Goal: Information Seeking & Learning: Learn about a topic

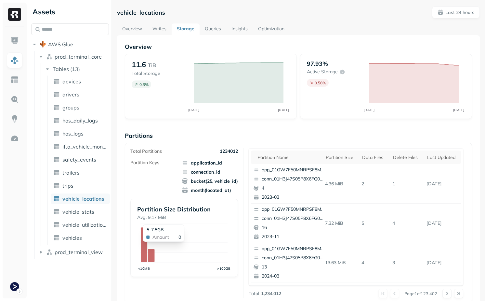
scroll to position [35, 0]
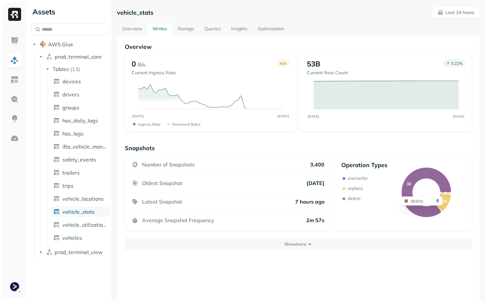
click at [448, 193] on icon at bounding box center [445, 193] width 11 height 1
click at [354, 199] on p "delete" at bounding box center [354, 198] width 13 height 6
click at [354, 188] on p "replace" at bounding box center [355, 188] width 15 height 6
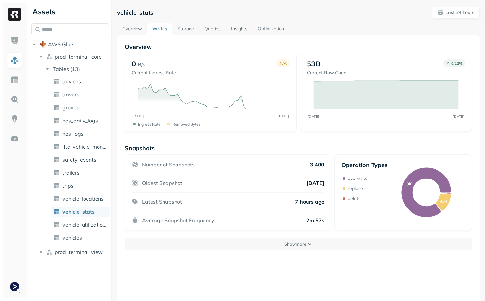
click at [355, 180] on p "overwrite" at bounding box center [358, 178] width 20 height 6
drag, startPoint x: 355, startPoint y: 180, endPoint x: 357, endPoint y: 206, distance: 26.4
click at [357, 206] on div "Operation Types overwrite replace delete" at bounding box center [365, 192] width 46 height 62
drag, startPoint x: 358, startPoint y: 209, endPoint x: 347, endPoint y: 171, distance: 39.6
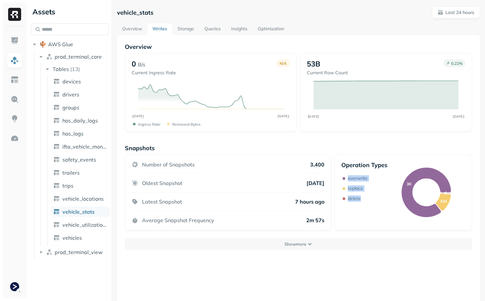
click at [347, 171] on div "Operation Types overwrite replace delete" at bounding box center [365, 192] width 46 height 62
click at [358, 179] on p "overwrite" at bounding box center [358, 178] width 20 height 6
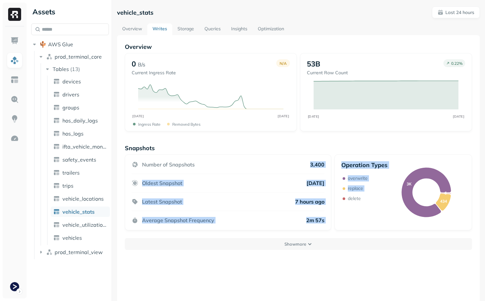
drag, startPoint x: 302, startPoint y: 162, endPoint x: 336, endPoint y: 229, distance: 75.2
click at [336, 229] on div "Number of Snapshots 3,400 Oldest Snapshot 6 days ago Latest Snapshot 7 hours ag…" at bounding box center [298, 192] width 347 height 76
click at [336, 229] on div "Operation Types overwrite replace delete 3K 434 6" at bounding box center [404, 192] width 138 height 76
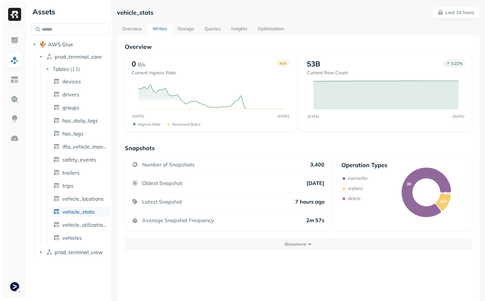
click at [355, 196] on p "delete" at bounding box center [354, 198] width 13 height 6
click at [355, 190] on p "replace" at bounding box center [355, 188] width 15 height 6
click at [356, 179] on p "overwrite" at bounding box center [358, 178] width 20 height 6
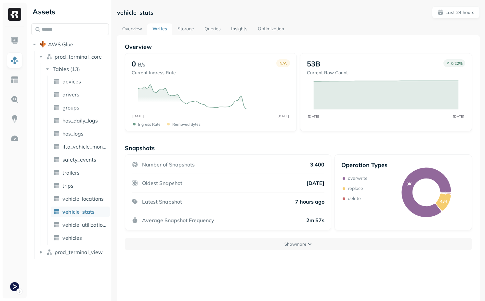
scroll to position [35, 0]
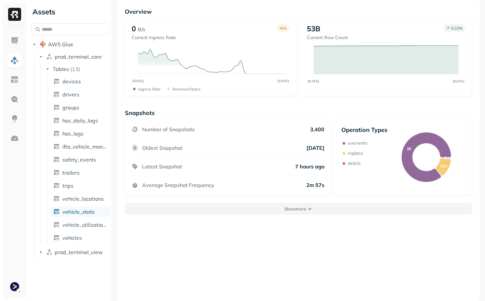
click at [283, 209] on button "Show more" at bounding box center [298, 209] width 347 height 12
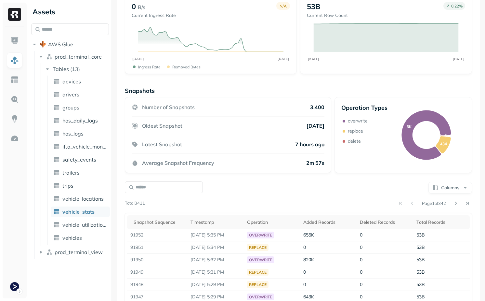
scroll to position [135, 0]
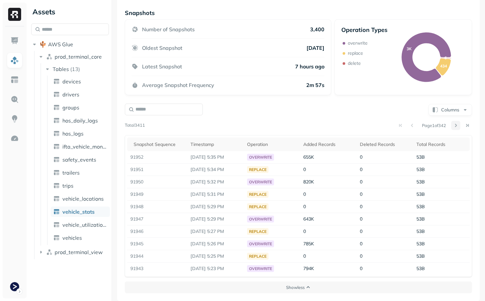
click at [452, 126] on button at bounding box center [455, 125] width 9 height 9
click at [454, 125] on button at bounding box center [455, 125] width 9 height 9
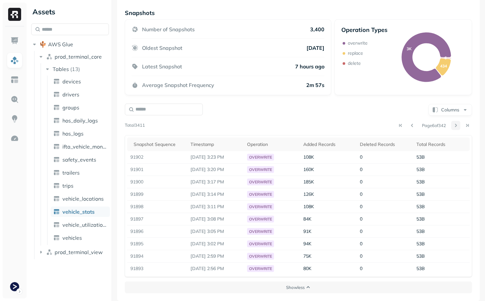
click at [454, 125] on button at bounding box center [455, 125] width 9 height 9
click at [453, 125] on button at bounding box center [455, 125] width 9 height 9
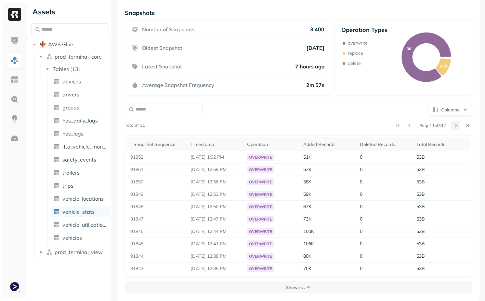
click at [453, 125] on button at bounding box center [455, 125] width 9 height 9
click at [453, 125] on div at bounding box center [461, 125] width 21 height 9
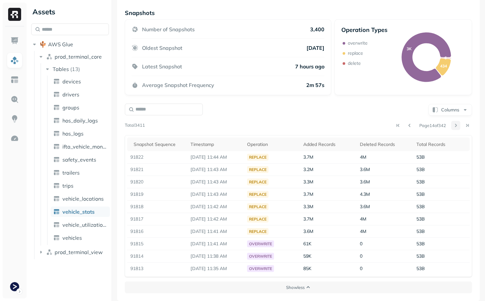
click at [453, 124] on button at bounding box center [455, 125] width 9 height 9
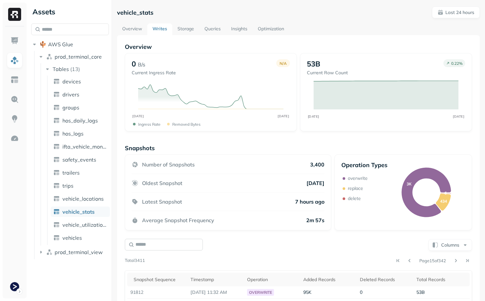
scroll to position [1, 0]
click at [185, 28] on link "Storage" at bounding box center [185, 29] width 27 height 12
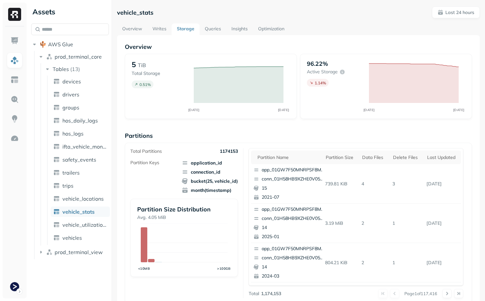
click at [164, 27] on link "Writes" at bounding box center [159, 29] width 24 height 12
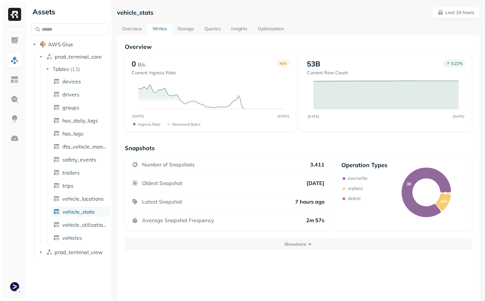
click at [289, 230] on div "Number of Snapshots 3,411 Oldest Snapshot 6 days ago Latest Snapshot 7 hours ag…" at bounding box center [228, 192] width 207 height 76
click at [289, 242] on p "Show more" at bounding box center [296, 244] width 22 height 6
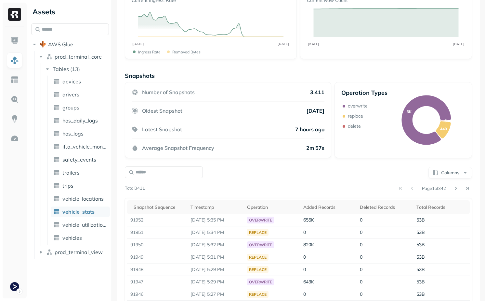
scroll to position [133, 0]
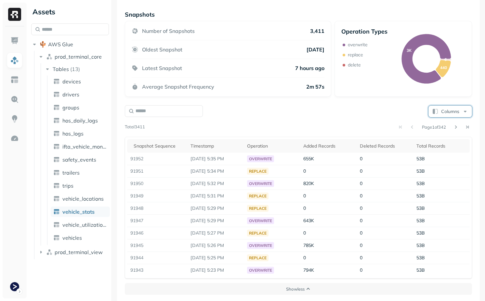
click at [452, 109] on button "Columns" at bounding box center [451, 111] width 44 height 12
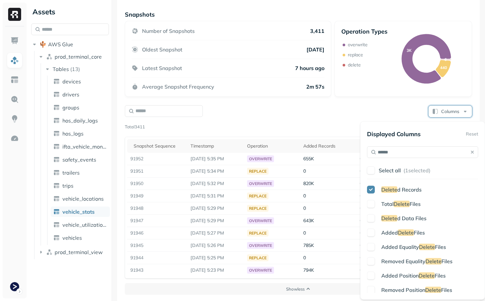
type input "******"
click at [397, 264] on p "Removed Equality Delete Files" at bounding box center [417, 261] width 71 height 8
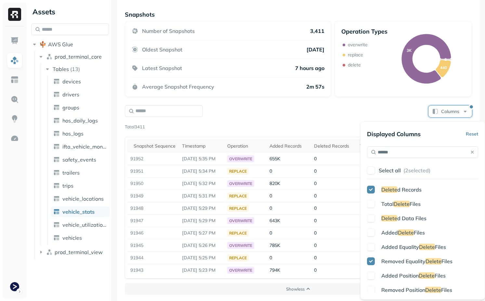
click at [383, 287] on span "Removed Position" at bounding box center [404, 289] width 44 height 7
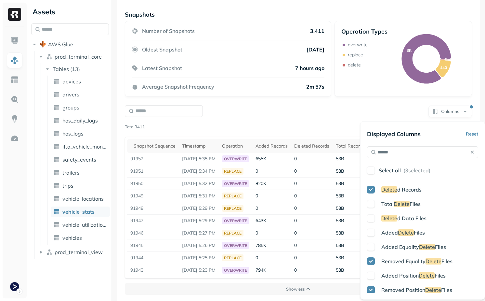
click at [325, 120] on div "Columns Page 1 of 342 Total 3411 Snapshot Sequence Timestamp Operation Added Re…" at bounding box center [298, 191] width 347 height 174
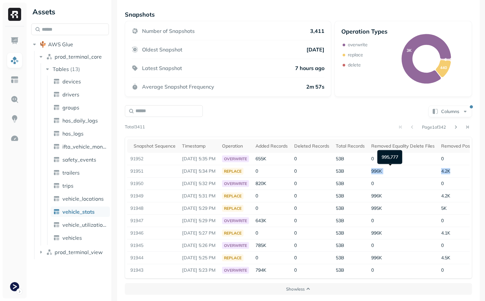
scroll to position [0, 52]
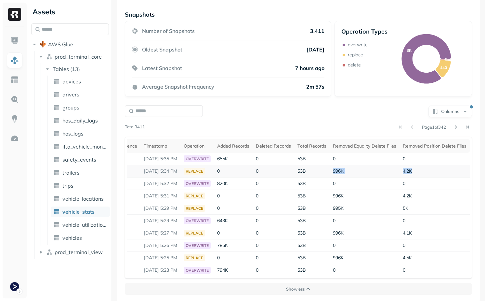
drag, startPoint x: 381, startPoint y: 172, endPoint x: 427, endPoint y: 176, distance: 46.4
click at [428, 176] on tr "91951 Sep 11, 2025 5:34 PM replace 0 0 53B 996K 4.2K" at bounding box center [279, 171] width 381 height 12
click at [427, 176] on td "4.2K" at bounding box center [435, 171] width 70 height 12
drag, startPoint x: 330, startPoint y: 197, endPoint x: 418, endPoint y: 195, distance: 88.2
click at [419, 195] on tr "91949 Sep 11, 2025 5:31 PM replace 0 0 53B 996K 4.2K" at bounding box center [279, 196] width 381 height 12
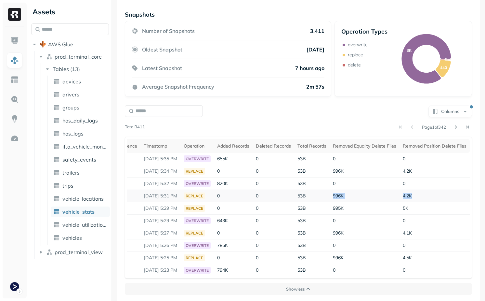
click at [418, 195] on td "4.2K" at bounding box center [435, 196] width 70 height 12
drag, startPoint x: 352, startPoint y: 207, endPoint x: 416, endPoint y: 207, distance: 64.1
click at [416, 207] on tr "91948 Sep 11, 2025 5:29 PM replace 0 0 53B 995K 5K" at bounding box center [279, 208] width 381 height 12
click at [416, 207] on td "5K" at bounding box center [435, 208] width 70 height 12
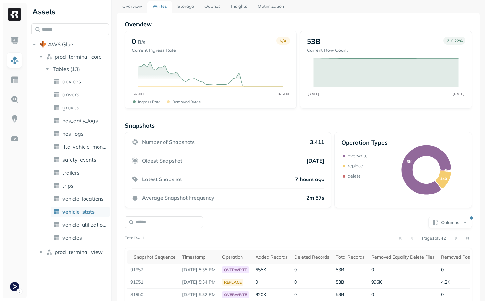
scroll to position [21, 0]
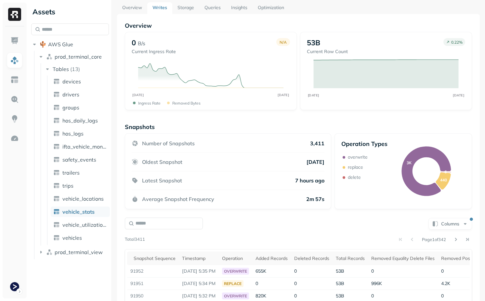
click at [207, 126] on div "Snapshots" at bounding box center [298, 126] width 347 height 7
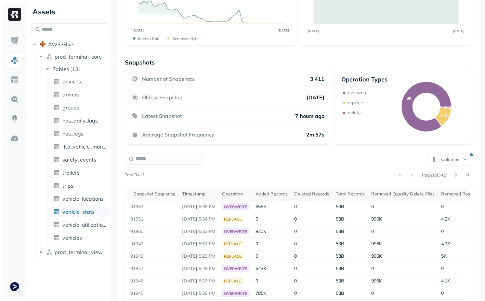
scroll to position [87, 0]
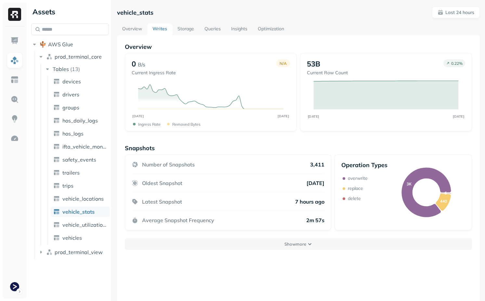
scroll to position [1, 0]
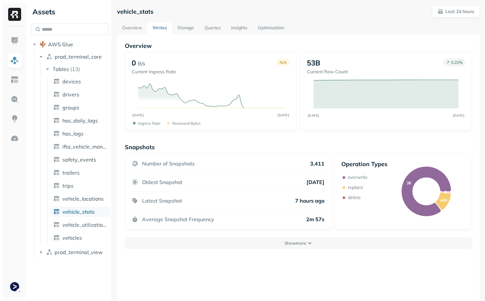
click at [143, 33] on link "Overview" at bounding box center [132, 28] width 30 height 12
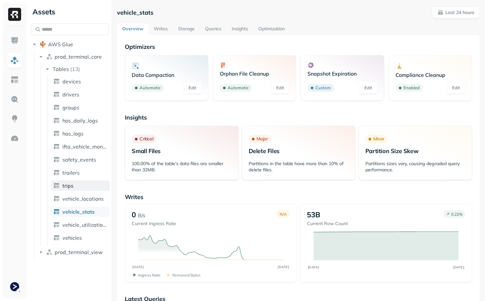
click at [75, 189] on link "trips" at bounding box center [80, 185] width 59 height 10
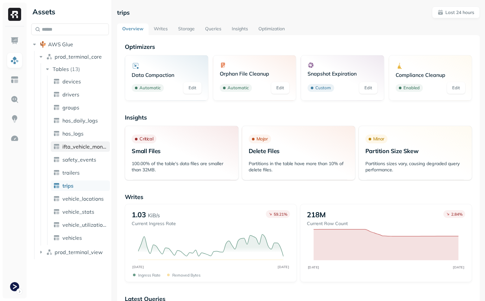
click at [87, 144] on span "ifta_vehicle_months" at bounding box center [84, 146] width 45 height 7
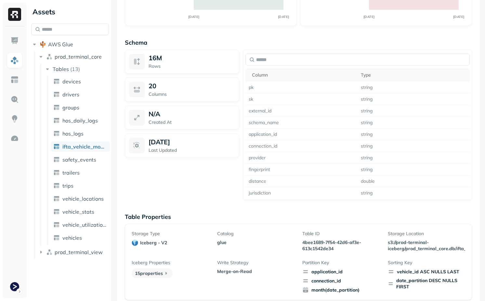
scroll to position [444, 0]
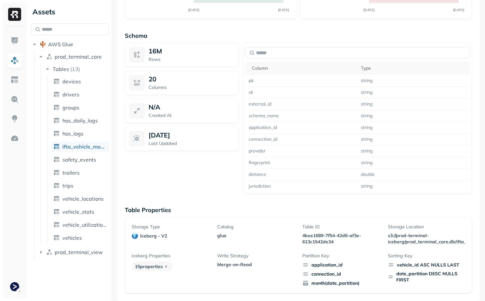
click at [80, 154] on ul "devices drivers groups hos_daily_logs hos_logs ifta_vehicle_months safety_event…" at bounding box center [78, 159] width 63 height 169
click at [80, 158] on span "safety_events" at bounding box center [79, 159] width 34 height 7
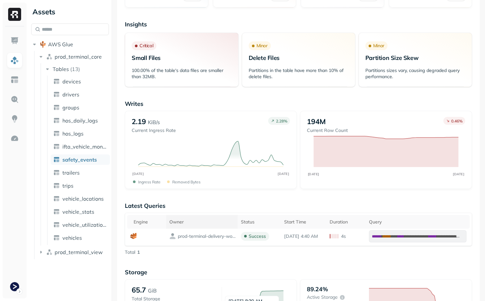
scroll to position [86, 0]
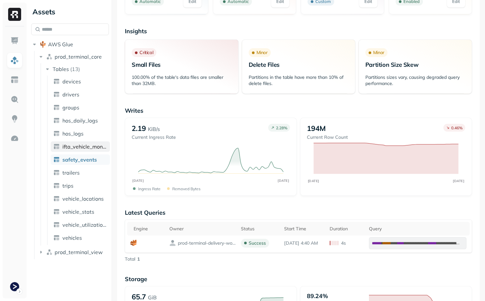
click at [86, 148] on span "ifta_vehicle_months" at bounding box center [84, 146] width 45 height 7
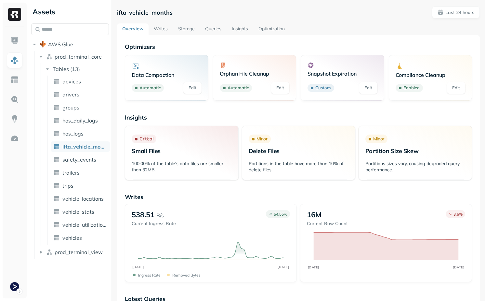
click at [187, 28] on link "Storage" at bounding box center [186, 29] width 27 height 12
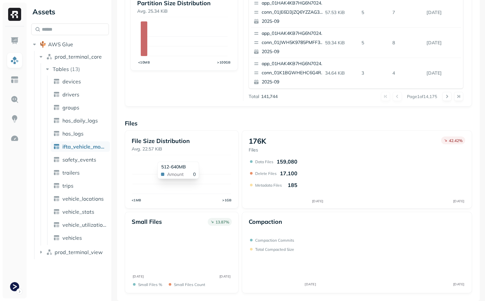
scroll to position [197, 0]
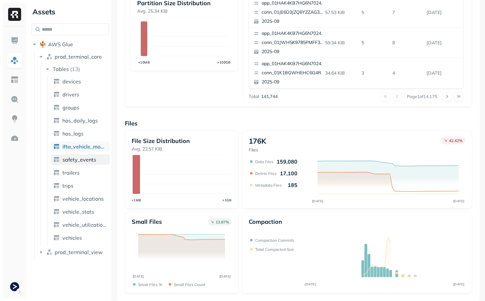
click at [89, 164] on link "safety_events" at bounding box center [80, 159] width 59 height 10
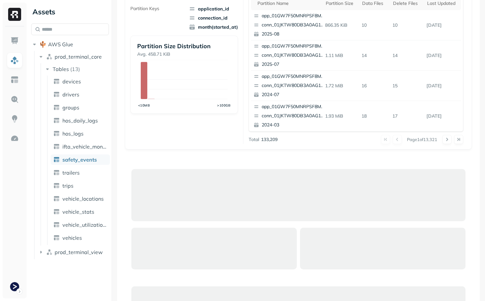
scroll to position [183, 0]
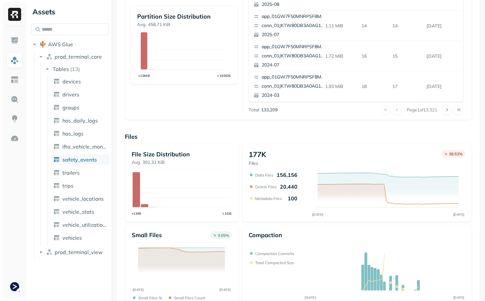
click at [80, 127] on ul "devices drivers groups hos_daily_logs hos_logs ifta_vehicle_months safety_event…" at bounding box center [78, 159] width 63 height 169
click at [79, 138] on link "hos_logs" at bounding box center [80, 133] width 59 height 10
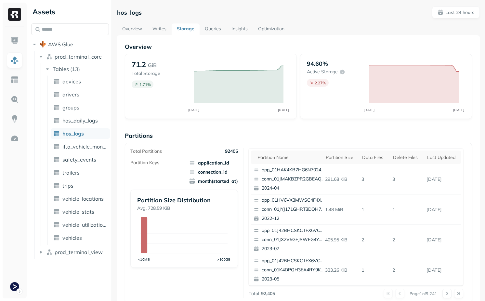
click at [135, 27] on link "Overview" at bounding box center [132, 29] width 30 height 12
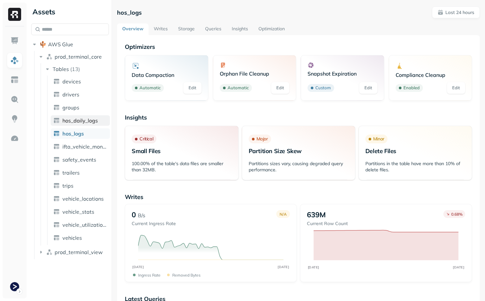
click at [69, 119] on span "hos_daily_logs" at bounding box center [79, 120] width 35 height 7
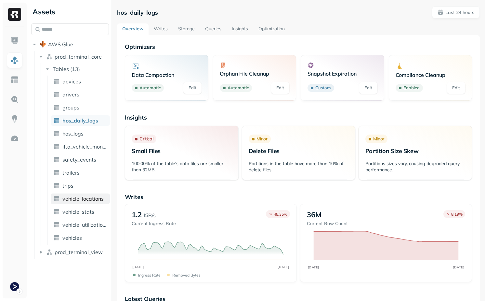
click at [84, 197] on span "vehicle_locations" at bounding box center [82, 198] width 41 height 7
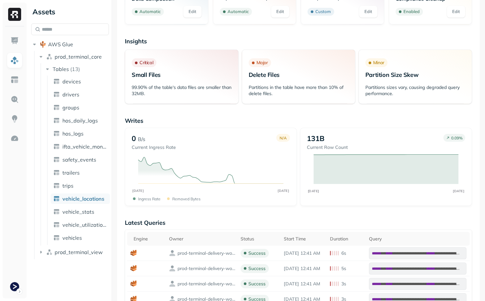
scroll to position [2, 0]
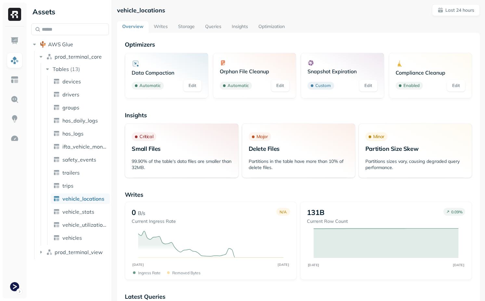
click at [163, 28] on link "Writes" at bounding box center [161, 27] width 24 height 12
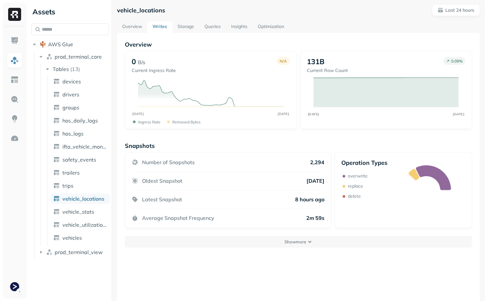
scroll to position [35, 0]
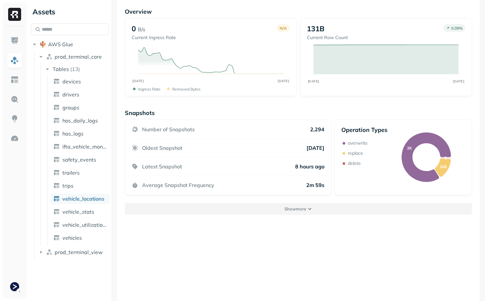
click at [319, 206] on button "Show more" at bounding box center [298, 209] width 347 height 12
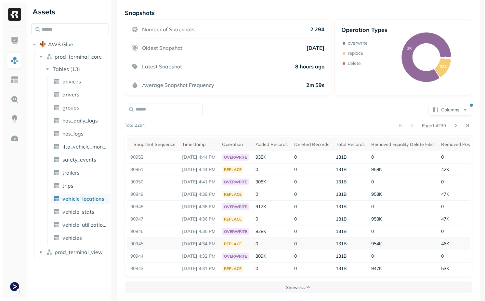
scroll to position [0, 52]
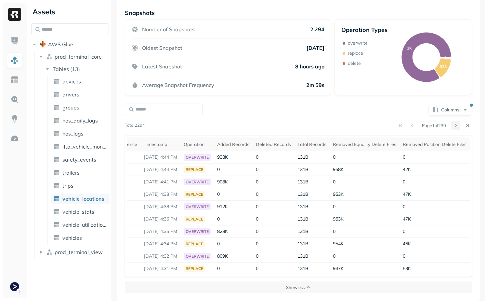
click at [457, 125] on button at bounding box center [455, 125] width 9 height 9
click at [410, 124] on button at bounding box center [412, 125] width 9 height 9
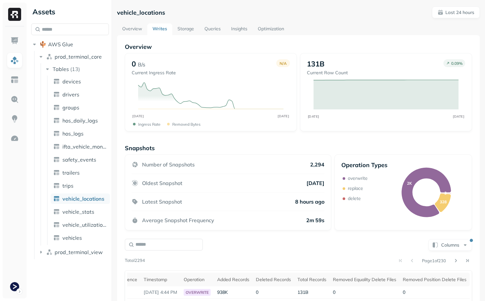
scroll to position [135, 0]
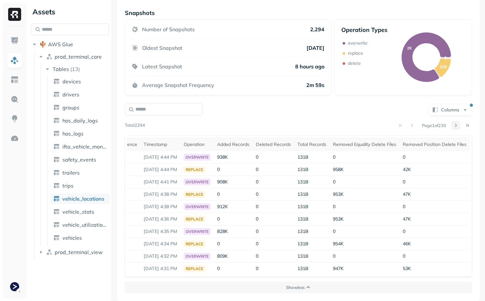
click at [456, 125] on button at bounding box center [455, 125] width 9 height 9
click at [398, 125] on button at bounding box center [400, 125] width 9 height 9
click at [89, 214] on span "vehicle_stats" at bounding box center [78, 211] width 32 height 7
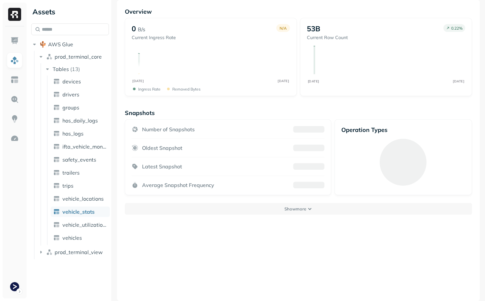
scroll to position [35, 0]
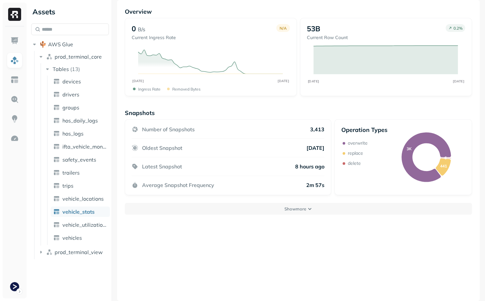
click at [258, 216] on div "Overview 0 B/s Current Ingress Rate N/A SEP 11 SEP 12 Ingress Rate Removed byte…" at bounding box center [298, 150] width 363 height 301
click at [261, 206] on button "Show more" at bounding box center [298, 209] width 347 height 12
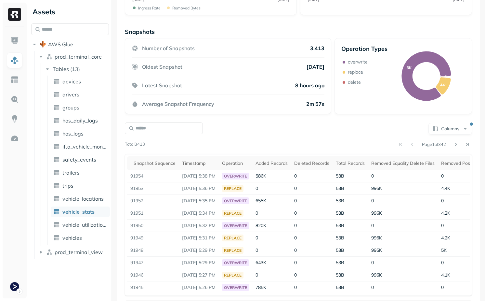
scroll to position [135, 0]
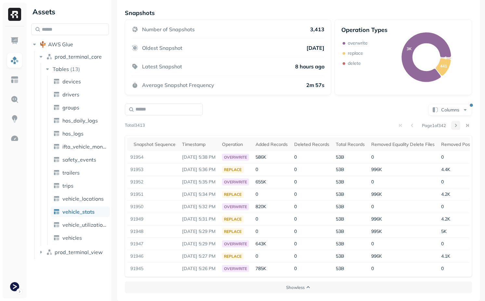
click at [455, 126] on button at bounding box center [455, 125] width 9 height 9
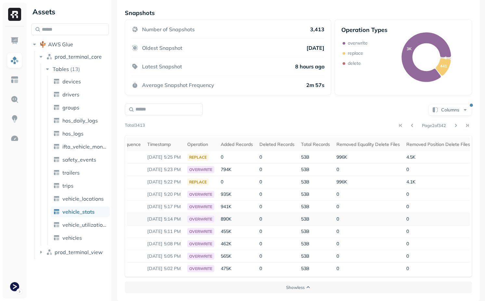
scroll to position [0, 0]
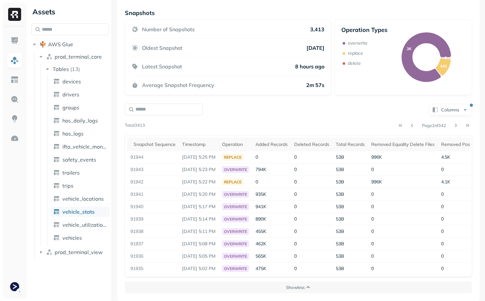
click at [388, 129] on div "Page 2 of 342" at bounding box center [308, 125] width 327 height 9
click at [397, 128] on button at bounding box center [400, 125] width 9 height 9
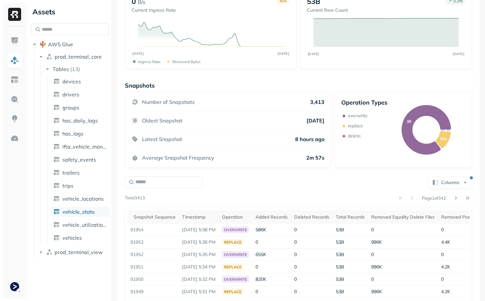
scroll to position [19, 0]
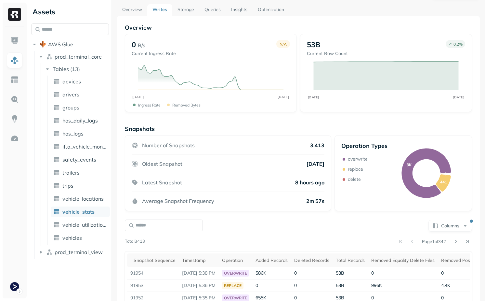
click at [286, 217] on div "Snapshots Number of Snapshots 3,413 Oldest Snapshot 6 days ago Latest Snapshot …" at bounding box center [298, 267] width 347 height 284
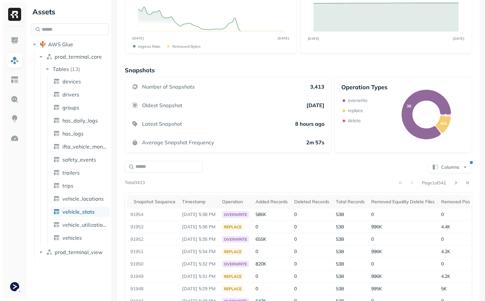
scroll to position [98, 0]
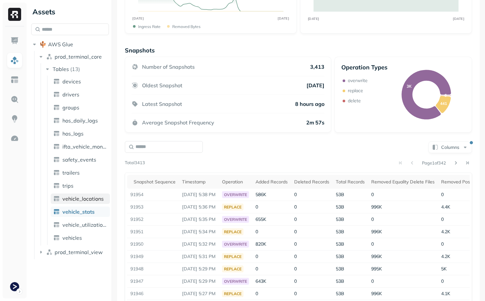
click at [72, 196] on span "vehicle_locations" at bounding box center [82, 198] width 41 height 7
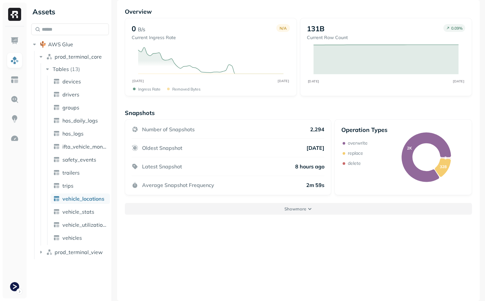
click at [291, 211] on p "Show more" at bounding box center [296, 209] width 22 height 6
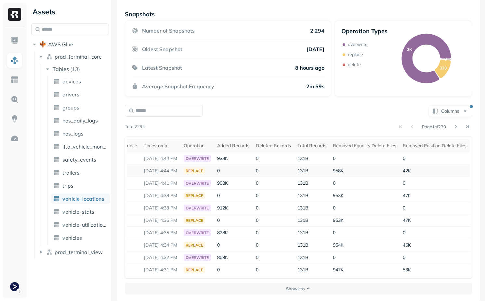
scroll to position [0, 52]
drag, startPoint x: 323, startPoint y: 171, endPoint x: 442, endPoint y: 171, distance: 118.7
click at [442, 171] on tr "90951 Sep 11, 2025 4:44 PM replace 0 0 131B 958K 42K" at bounding box center [279, 171] width 381 height 12
drag, startPoint x: 322, startPoint y: 191, endPoint x: 432, endPoint y: 192, distance: 109.9
click at [432, 192] on tr "90949 Sep 11, 2025 4:38 PM replace 0 0 131B 953K 47K" at bounding box center [279, 195] width 381 height 12
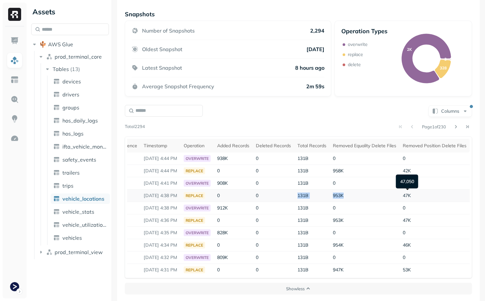
click at [397, 198] on td "953K" at bounding box center [365, 195] width 70 height 12
drag, startPoint x: 335, startPoint y: 220, endPoint x: 425, endPoint y: 220, distance: 90.4
click at [426, 220] on tr "90947 Sep 11, 2025 4:36 PM replace 0 0 131B 953K 47K" at bounding box center [279, 220] width 381 height 12
click at [425, 220] on td "47K" at bounding box center [435, 220] width 70 height 12
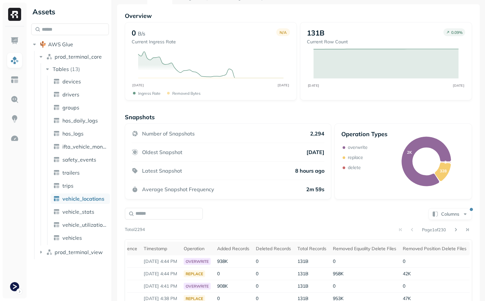
scroll to position [30, 0]
click at [245, 117] on div "Snapshots" at bounding box center [298, 117] width 347 height 7
